Goal: Check status

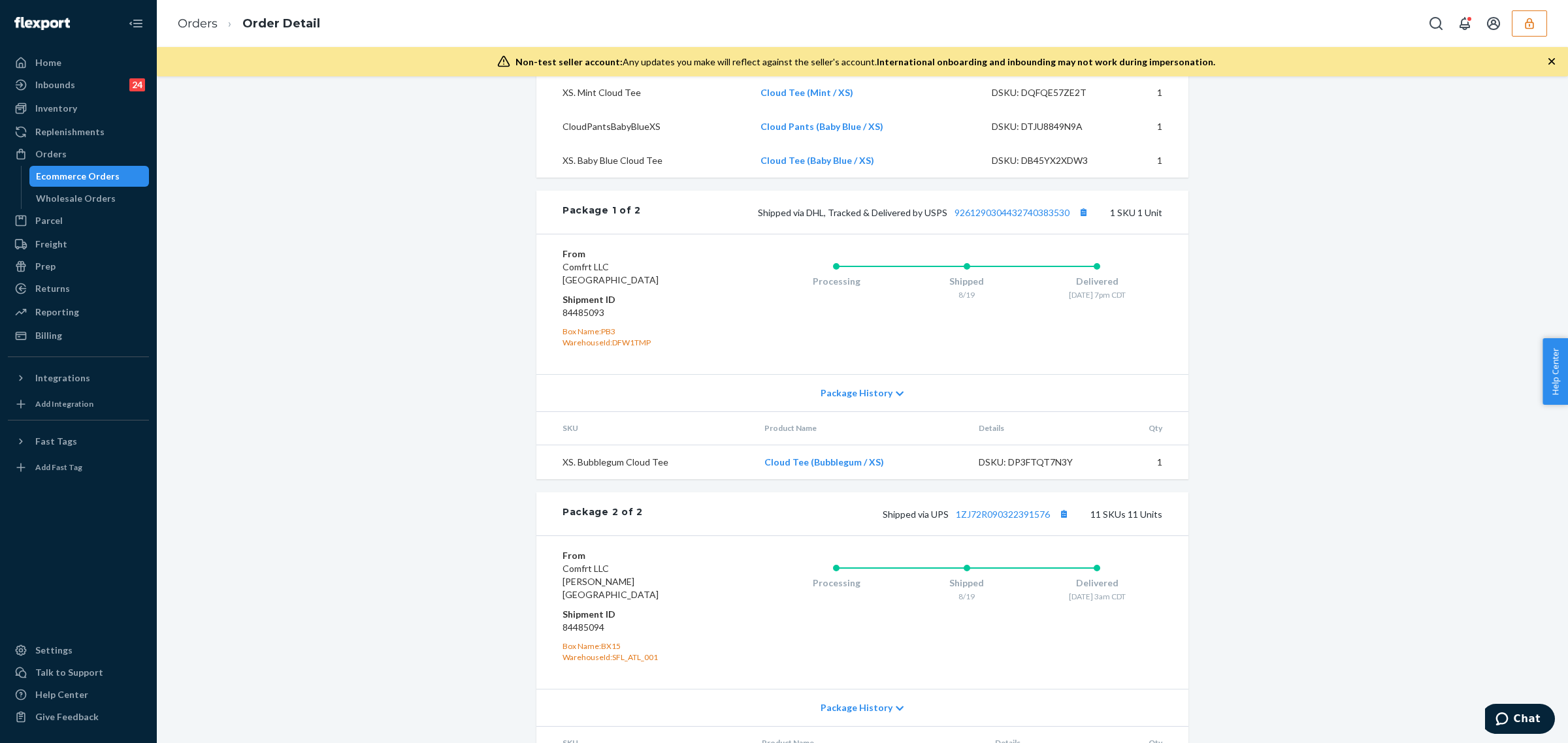
scroll to position [902, 0]
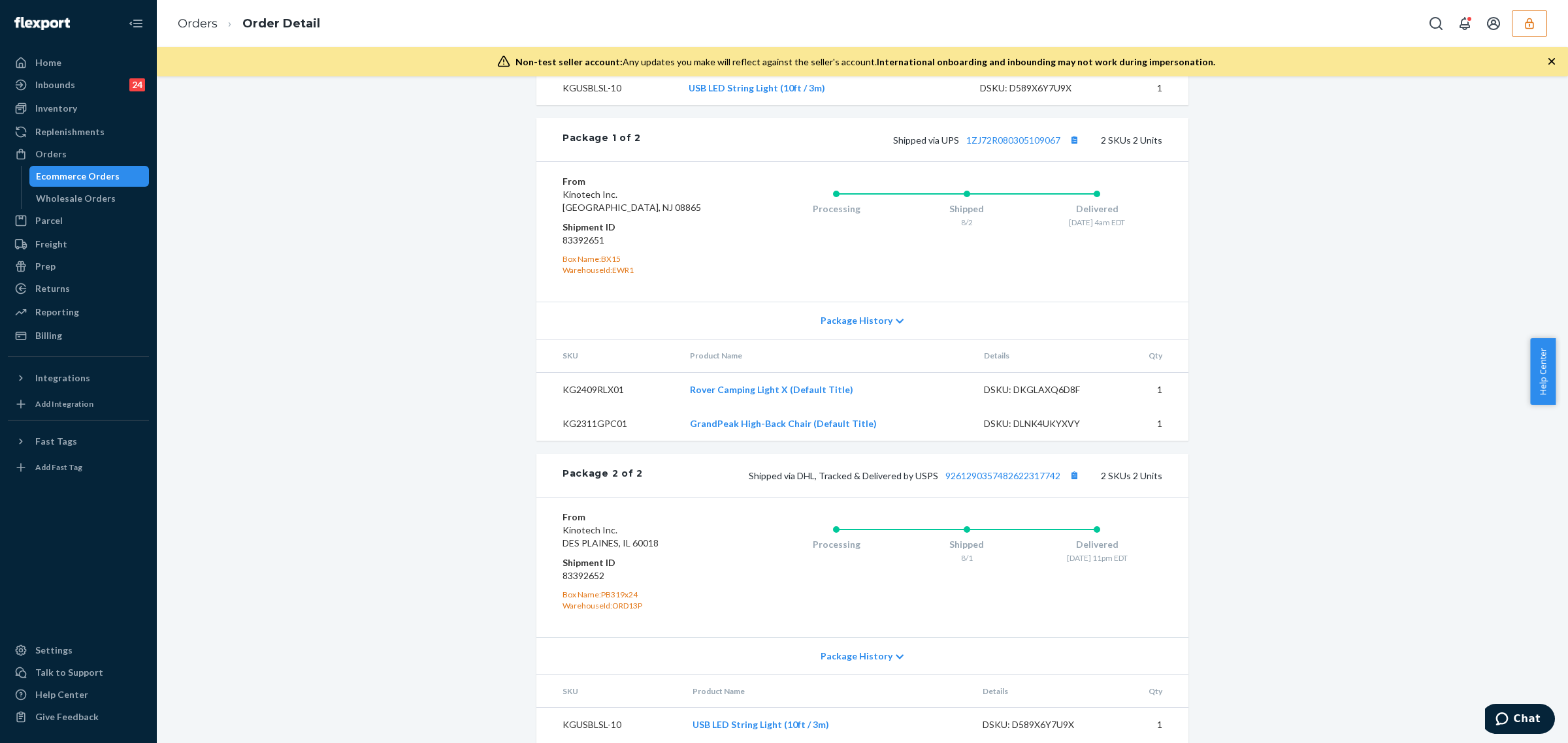
scroll to position [670, 0]
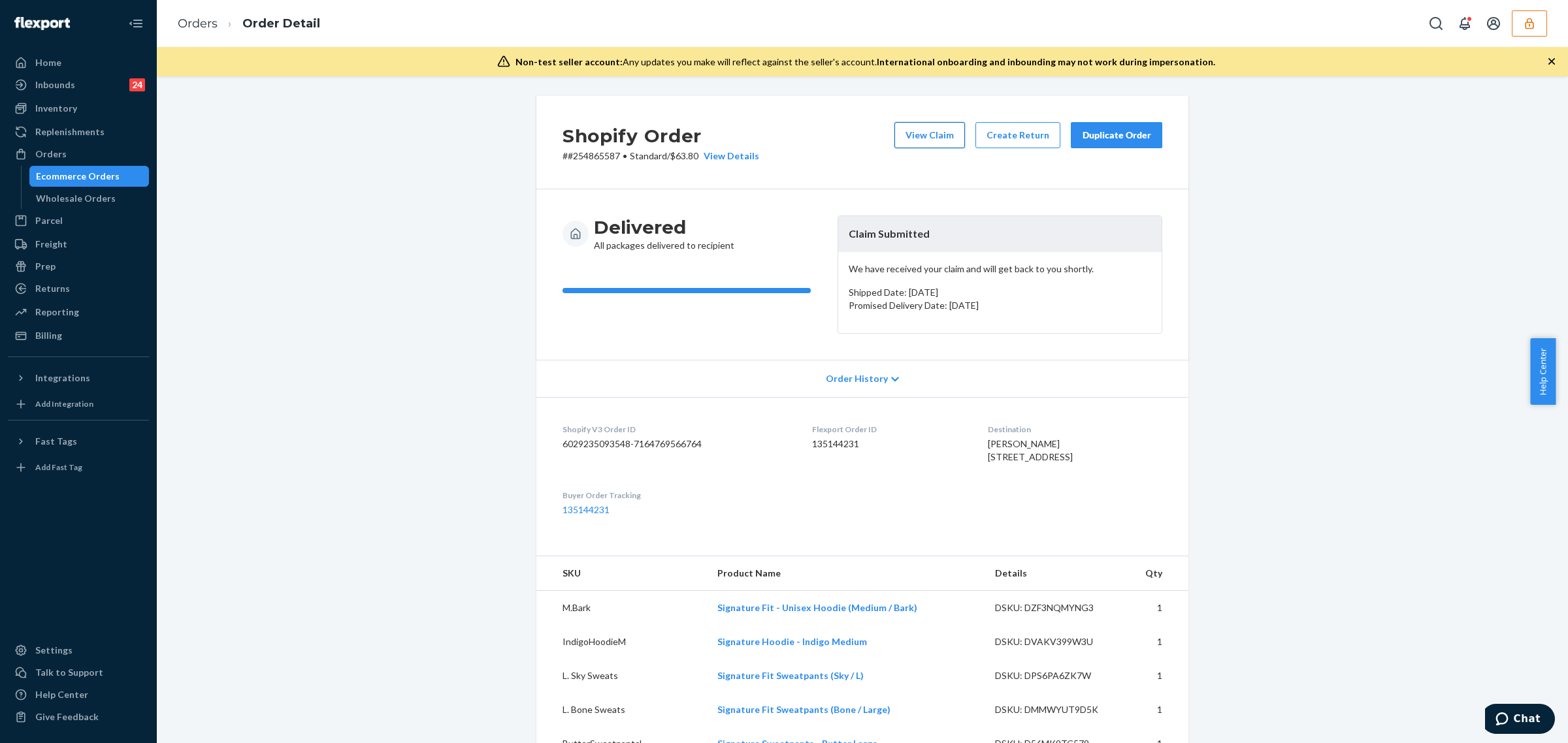
click at [905, 136] on button "View Claim" at bounding box center [929, 135] width 70 height 26
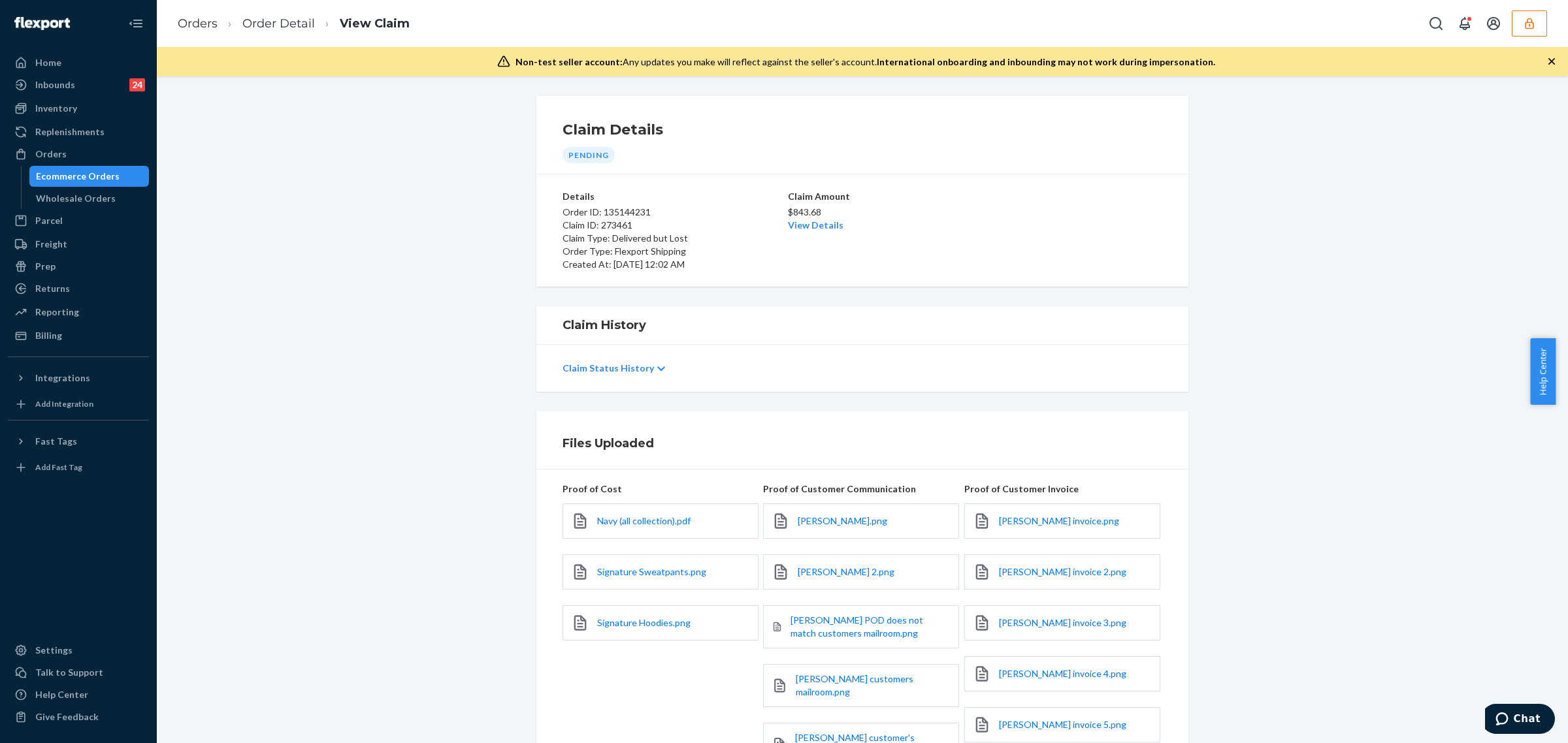
scroll to position [175, 0]
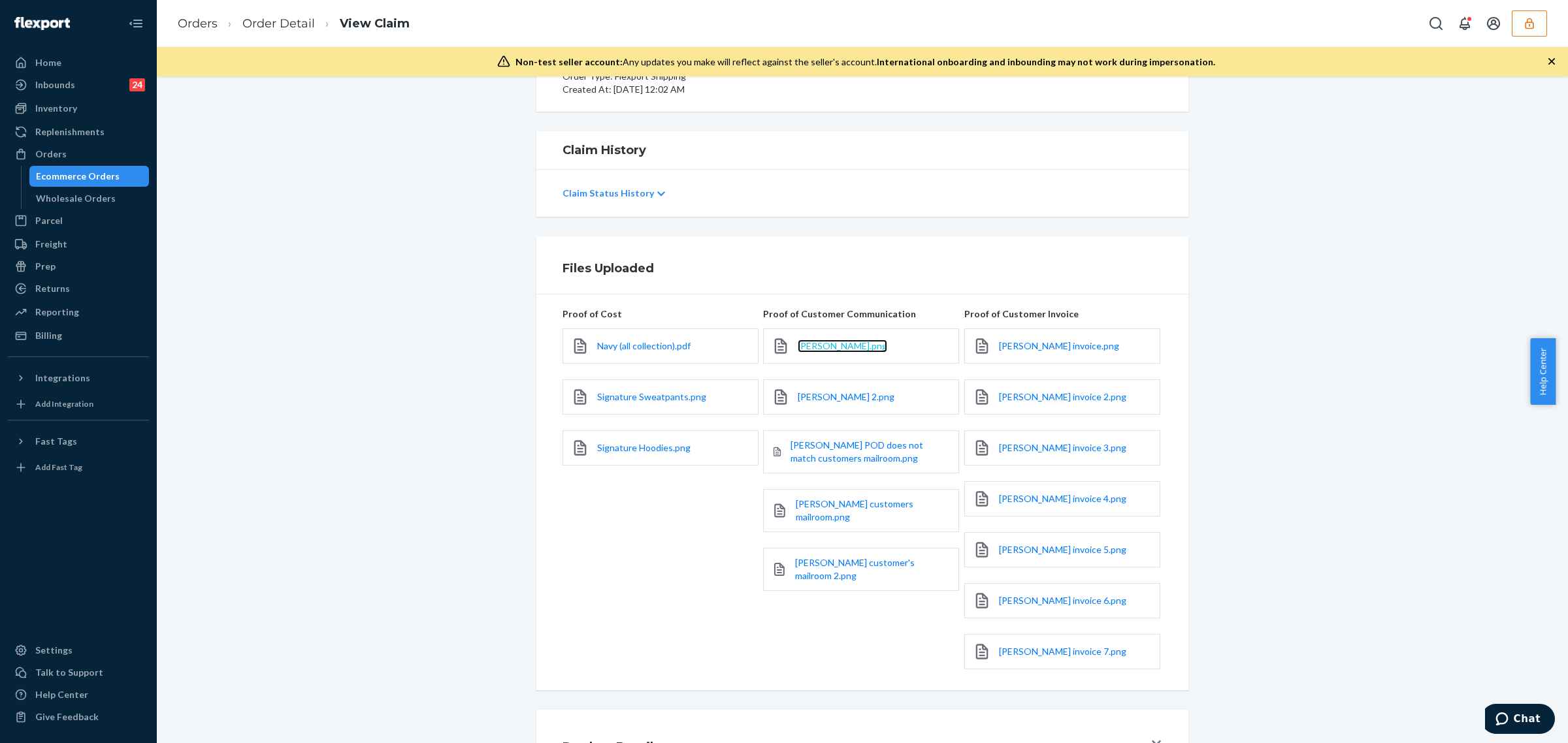
click at [846, 343] on span "Minah Isaack.png" at bounding box center [842, 346] width 90 height 12
click at [807, 396] on span "Minah Isaack 2.png" at bounding box center [846, 398] width 96 height 12
click at [812, 461] on span "Minah Isaack POD does not match customers mailroom.png" at bounding box center [856, 452] width 132 height 24
click at [802, 516] on span "Minah Isaack customers mailroom.png" at bounding box center [855, 510] width 118 height 24
